Goal: Task Accomplishment & Management: Use online tool/utility

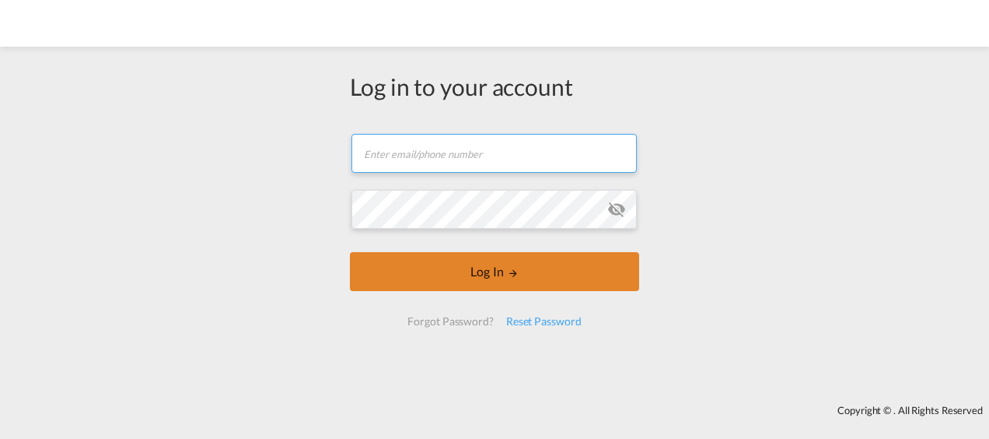
type input "[EMAIL_ADDRESS][DOMAIN_NAME]"
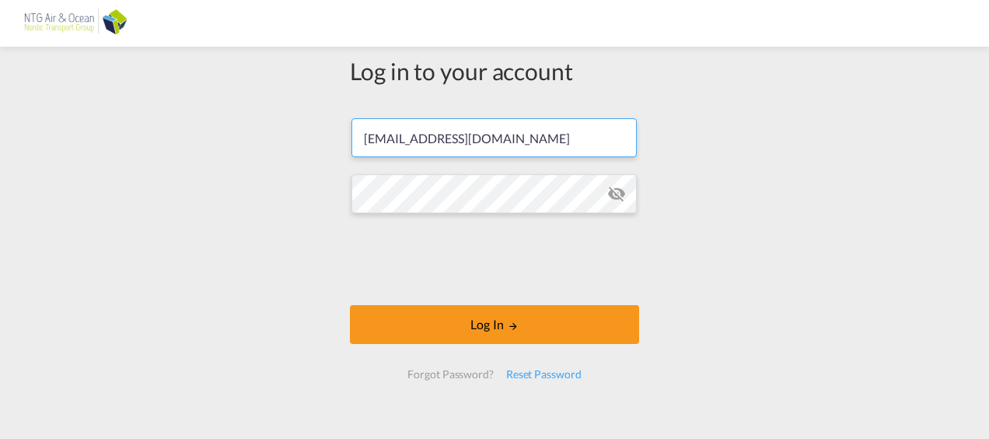
drag, startPoint x: 462, startPoint y: 278, endPoint x: 830, endPoint y: 350, distance: 375.6
click at [830, 350] on div "Log in to your account [EMAIL_ADDRESS][DOMAIN_NAME] Log In Forgot Password? Res…" at bounding box center [494, 244] width 989 height 380
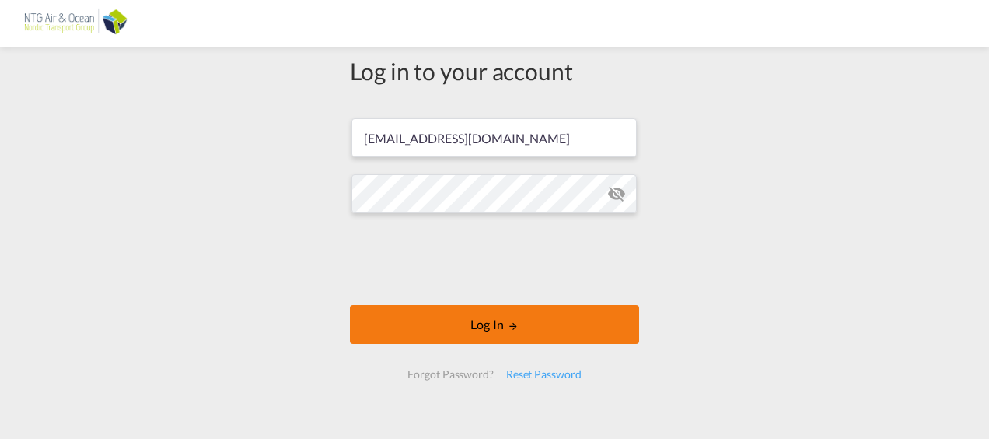
click at [511, 317] on button "Log In" at bounding box center [494, 324] width 289 height 39
